Goal: Find specific page/section: Find specific page/section

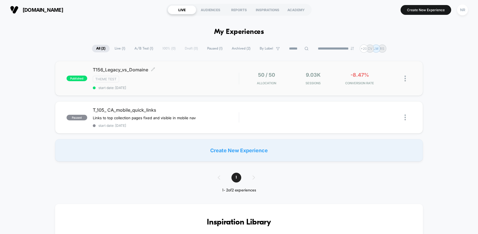
click at [204, 76] on div "Theme Test" at bounding box center [166, 79] width 146 height 6
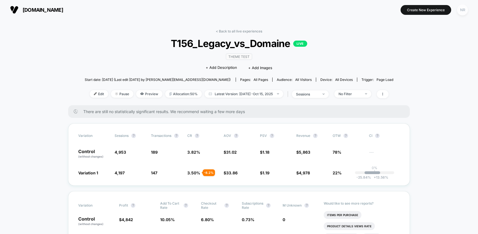
click at [464, 7] on div "NR" at bounding box center [462, 9] width 11 height 11
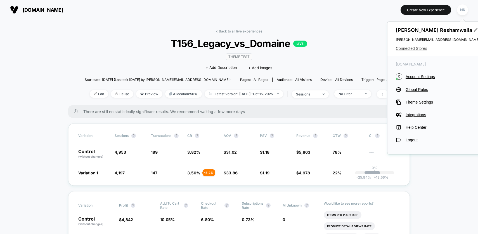
click at [422, 47] on span "Connected Stores" at bounding box center [438, 48] width 84 height 4
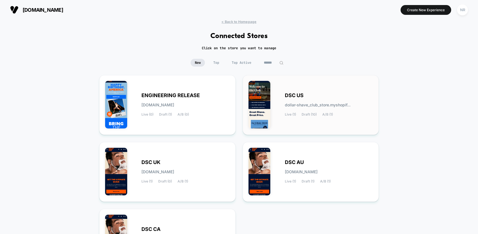
click at [331, 83] on div "DSC US dollar-shave_club_store.myshopif... Live (1) Draft (10) A/B (1)" at bounding box center [310, 105] width 125 height 48
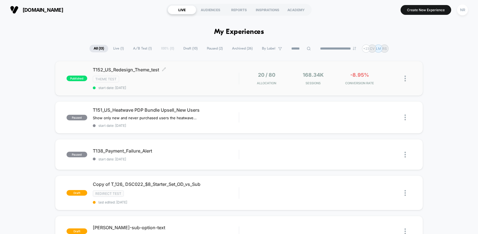
click at [222, 79] on div "Theme Test" at bounding box center [166, 79] width 146 height 6
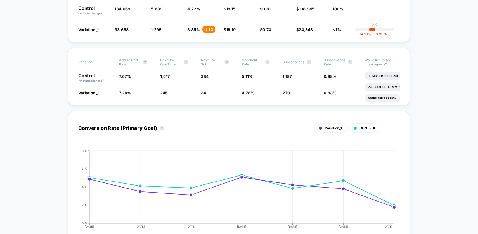
scroll to position [157, 0]
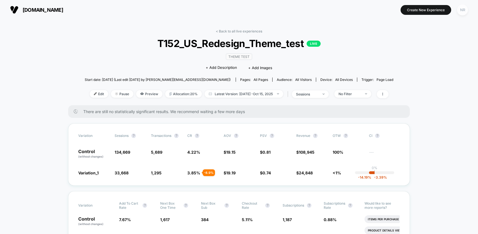
click at [461, 11] on div "NR" at bounding box center [462, 9] width 11 height 11
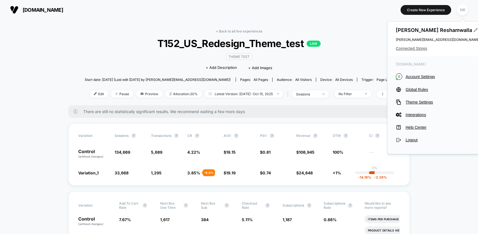
click at [416, 47] on span "Connected Stores" at bounding box center [438, 48] width 84 height 4
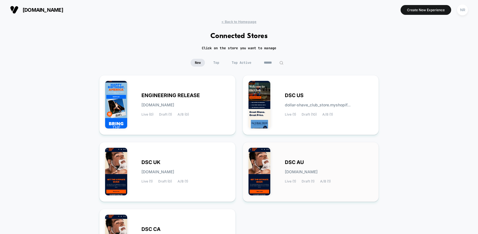
scroll to position [80, 0]
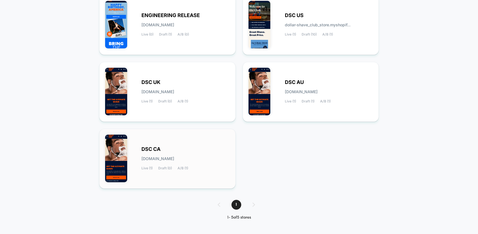
click at [190, 140] on div "DSC CA [DOMAIN_NAME] Live (1) Draft (0) A/B (1)" at bounding box center [167, 158] width 125 height 48
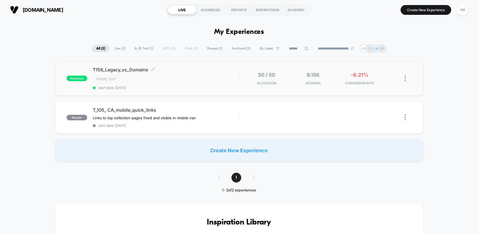
click at [142, 78] on div "Theme Test" at bounding box center [166, 79] width 146 height 6
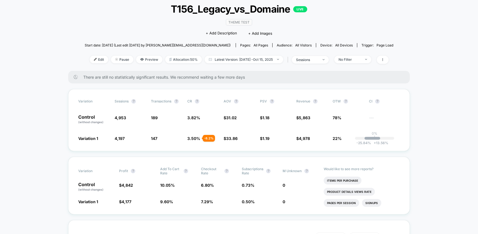
scroll to position [49, 0]
